Goal: Information Seeking & Learning: Understand process/instructions

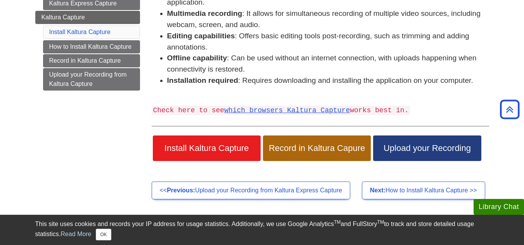
scroll to position [161, 0]
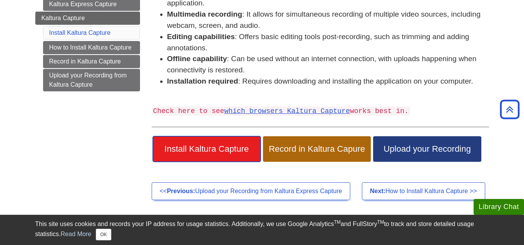
click at [231, 138] on link "Install Kaltura Capture" at bounding box center [207, 149] width 108 height 26
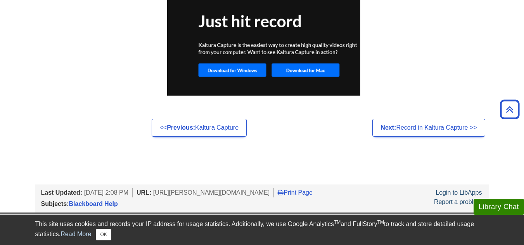
scroll to position [681, 0]
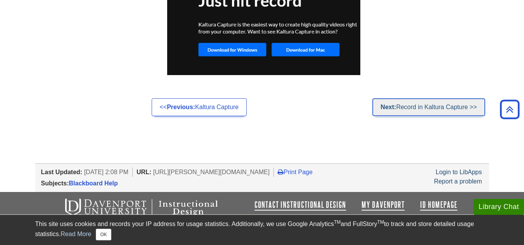
click at [406, 108] on link "Next: Record in Kaltura Capture >>" at bounding box center [428, 107] width 112 height 18
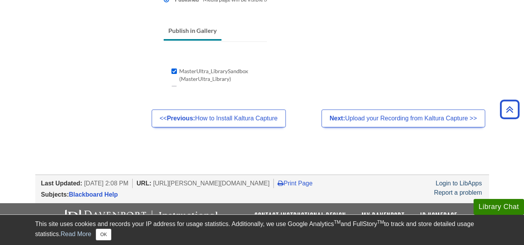
scroll to position [769, 0]
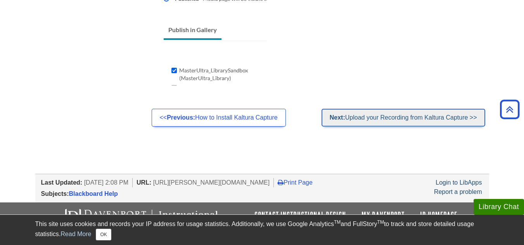
click at [370, 116] on link "Next: Upload your Recording from Kaltura Capture >>" at bounding box center [403, 118] width 164 height 18
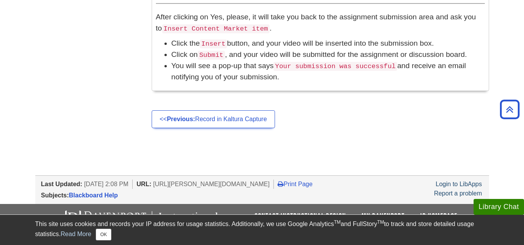
scroll to position [910, 0]
